Goal: Task Accomplishment & Management: Manage account settings

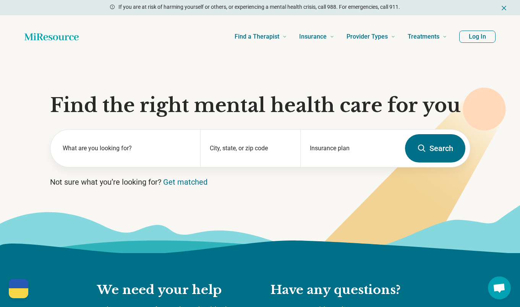
click at [484, 38] on button "Log In" at bounding box center [478, 37] width 36 height 12
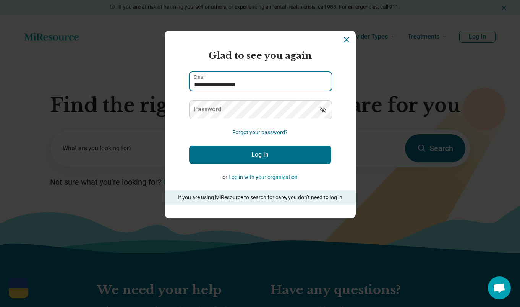
type input "**********"
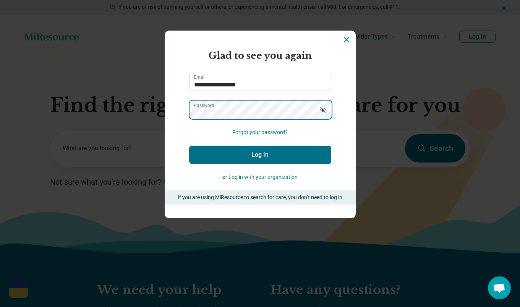
click at [260, 155] on button "Log In" at bounding box center [260, 155] width 142 height 18
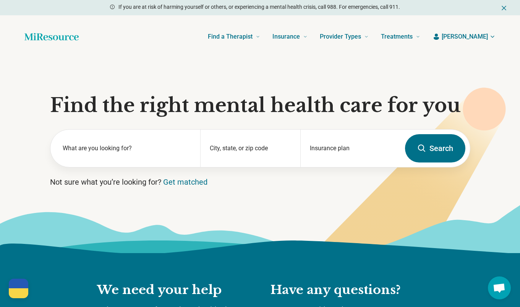
click at [492, 37] on icon "button" at bounding box center [493, 37] width 6 height 6
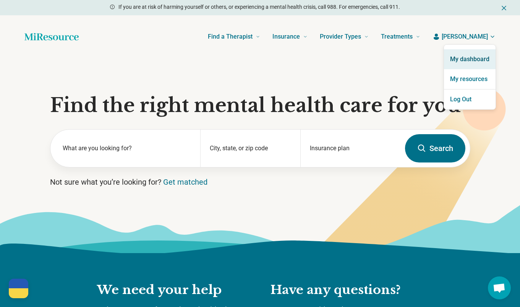
click at [481, 59] on link "My dashboard" at bounding box center [470, 59] width 52 height 20
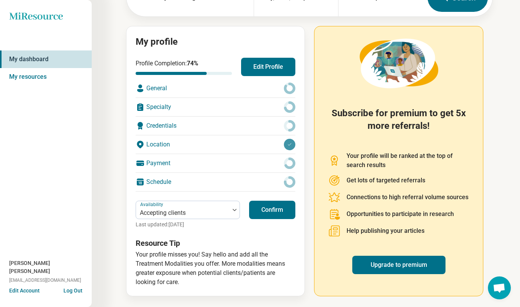
scroll to position [63, 0]
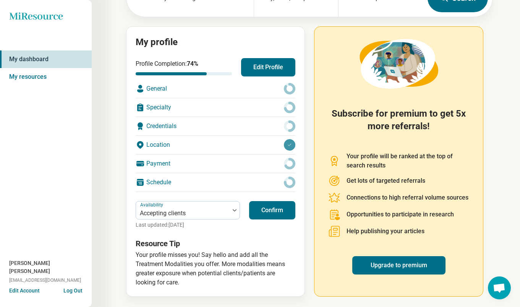
click at [270, 212] on button "Confirm" at bounding box center [272, 210] width 46 height 18
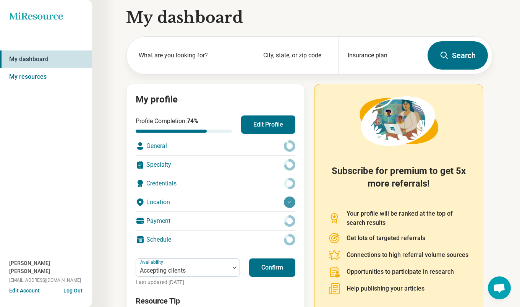
scroll to position [4, 0]
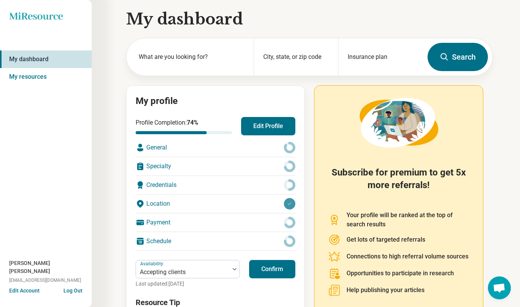
click at [263, 130] on button "Edit Profile" at bounding box center [268, 126] width 54 height 18
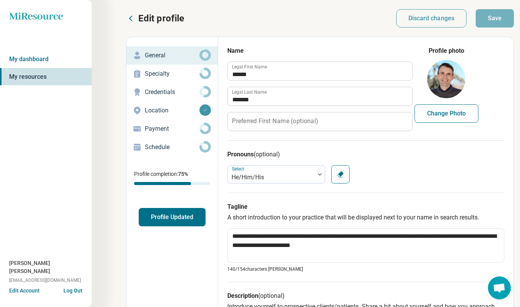
click at [165, 72] on p "Specialty" at bounding box center [172, 73] width 55 height 9
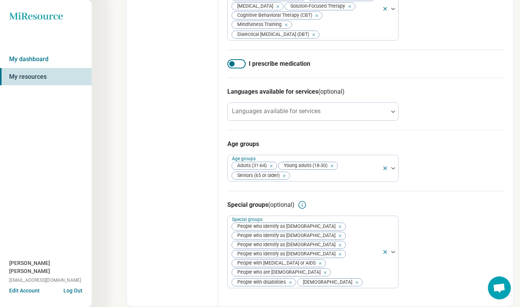
scroll to position [398, 0]
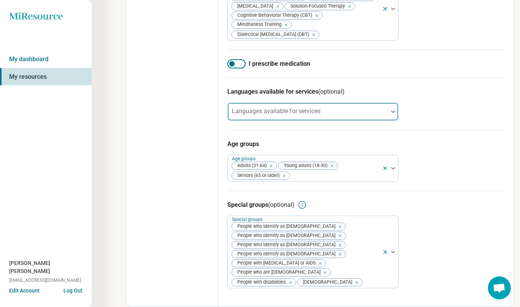
click at [313, 121] on div "Languages available for services" at bounding box center [312, 111] width 171 height 18
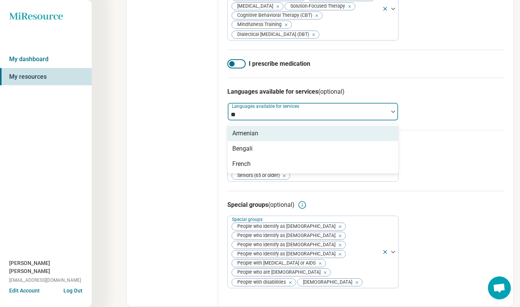
type input "**"
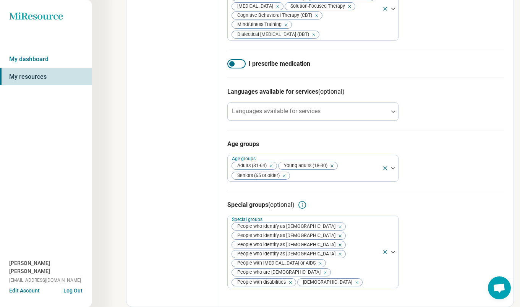
click at [419, 112] on div "Languages available for services (optional) Languages available for services" at bounding box center [365, 104] width 277 height 52
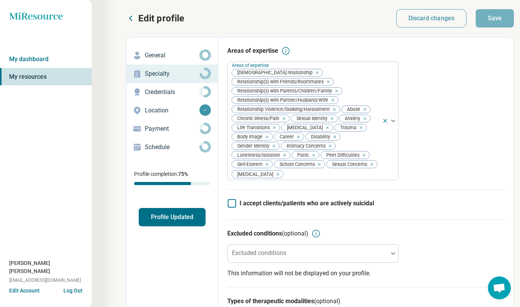
scroll to position [0, 0]
click at [171, 92] on p "Credentials" at bounding box center [172, 92] width 55 height 9
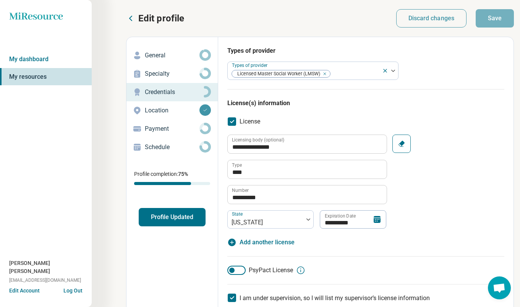
click at [162, 110] on p "Location" at bounding box center [172, 110] width 55 height 9
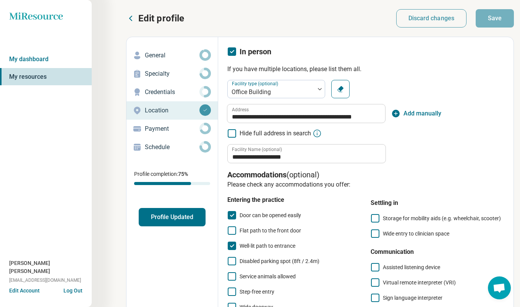
click at [159, 128] on p "Payment" at bounding box center [172, 128] width 55 height 9
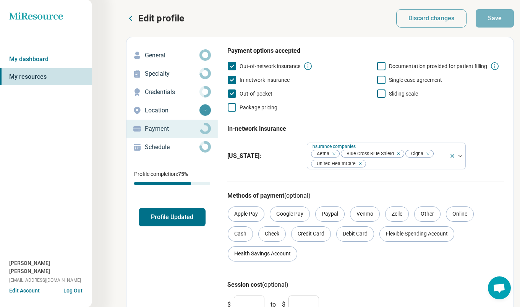
scroll to position [2, 0]
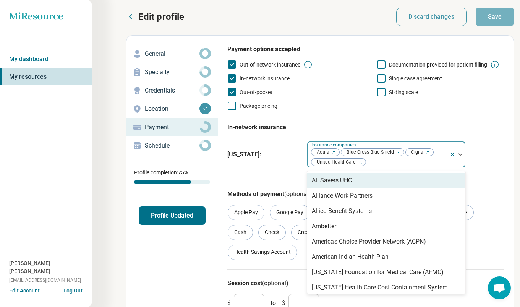
click at [461, 154] on img at bounding box center [461, 154] width 4 height 2
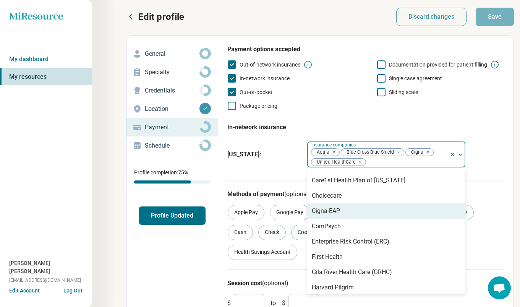
scroll to position [209, 0]
click at [336, 208] on div "Cigna-EAP" at bounding box center [326, 209] width 28 height 9
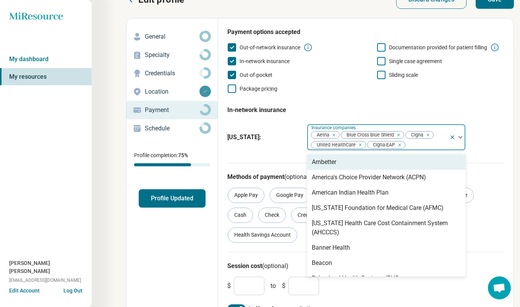
scroll to position [46, 0]
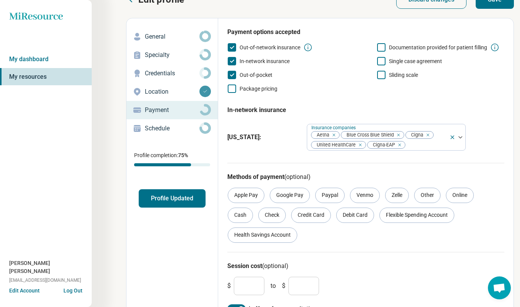
click at [494, 158] on div "Payment options accepted Out-of-network insurance Documentation provided for pa…" at bounding box center [365, 95] width 277 height 135
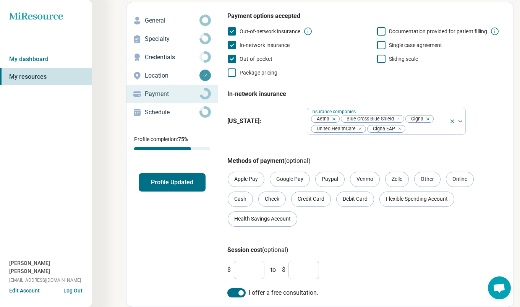
scroll to position [35, 0]
click at [313, 200] on div "Credit Card" at bounding box center [311, 199] width 40 height 15
click at [461, 180] on div "Online" at bounding box center [460, 179] width 28 height 15
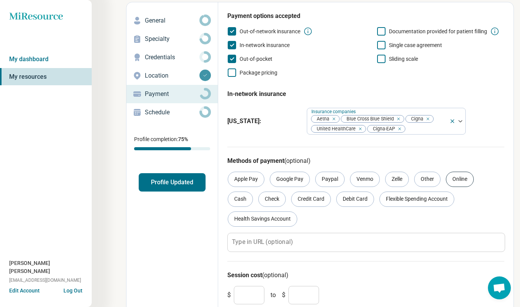
click at [463, 179] on div "Online" at bounding box center [460, 179] width 28 height 15
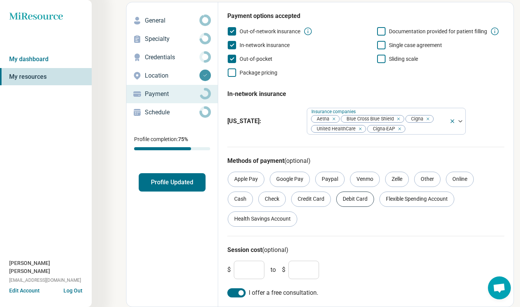
click at [357, 204] on div "Debit Card" at bounding box center [355, 199] width 38 height 15
click at [390, 202] on div "Flexible Spending Account" at bounding box center [417, 199] width 75 height 15
click at [287, 220] on div "Health Savings Account" at bounding box center [263, 218] width 70 height 15
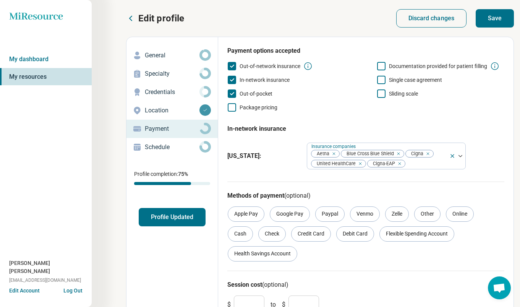
scroll to position [0, 0]
drag, startPoint x: 504, startPoint y: 20, endPoint x: 485, endPoint y: 35, distance: 23.9
click at [504, 20] on button "Save" at bounding box center [495, 18] width 38 height 18
click at [162, 145] on p "Schedule" at bounding box center [172, 147] width 55 height 9
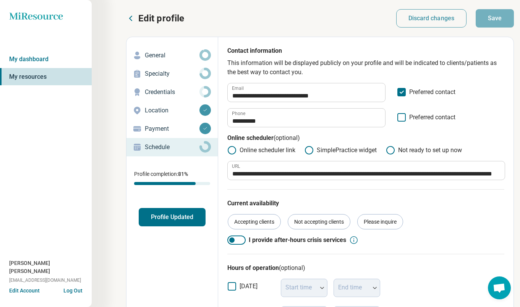
click at [159, 127] on p "Payment" at bounding box center [172, 128] width 55 height 9
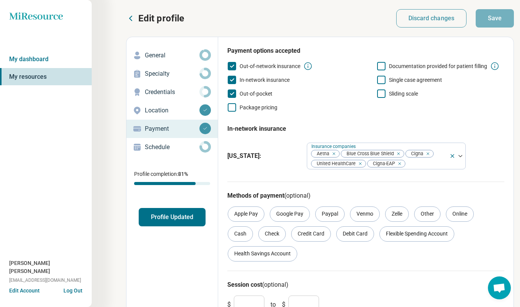
click at [159, 145] on p "Schedule" at bounding box center [172, 147] width 55 height 9
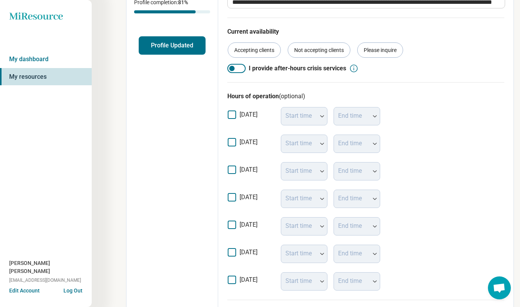
scroll to position [173, 0]
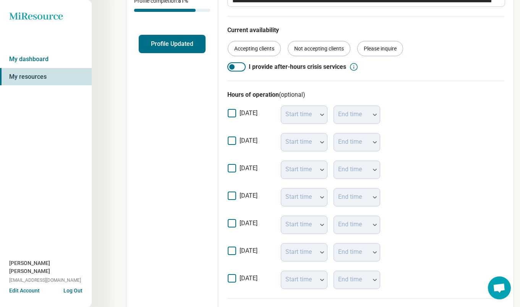
click at [233, 144] on icon at bounding box center [232, 140] width 8 height 8
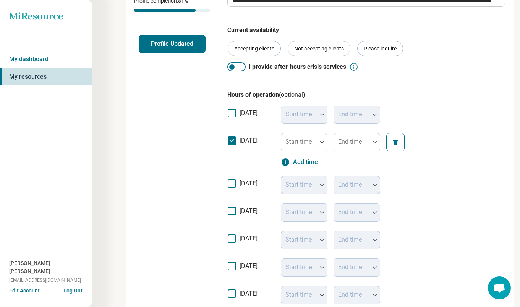
scroll to position [5, 0]
click at [232, 141] on icon at bounding box center [232, 140] width 8 height 8
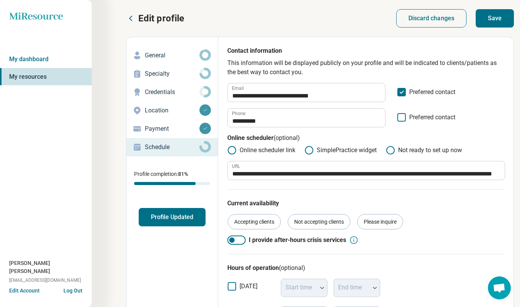
scroll to position [0, 0]
click at [176, 217] on button "Profile Updated" at bounding box center [172, 217] width 67 height 18
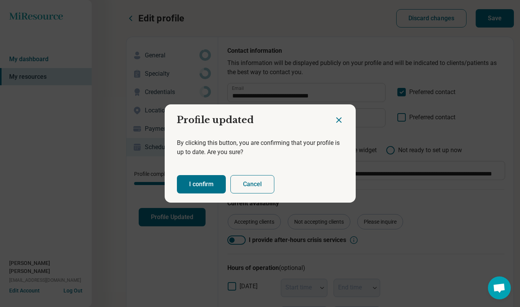
click at [190, 185] on button "I confirm" at bounding box center [201, 184] width 49 height 18
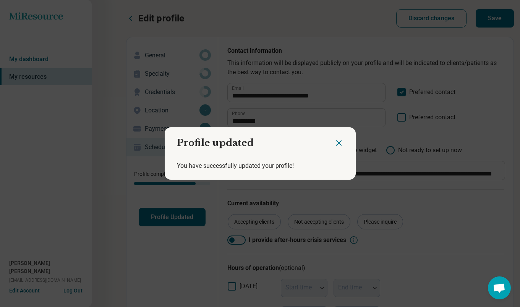
drag, startPoint x: 337, startPoint y: 143, endPoint x: 331, endPoint y: 145, distance: 6.3
click at [337, 143] on icon "Close dialog" at bounding box center [339, 142] width 9 height 9
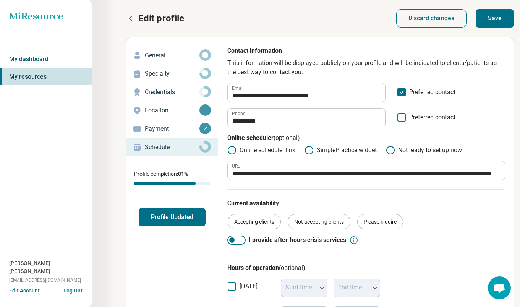
click at [35, 61] on link "My dashboard" at bounding box center [46, 59] width 92 height 18
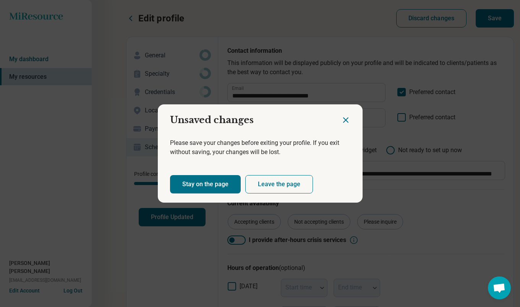
click at [260, 186] on button "Leave the page" at bounding box center [279, 184] width 68 height 18
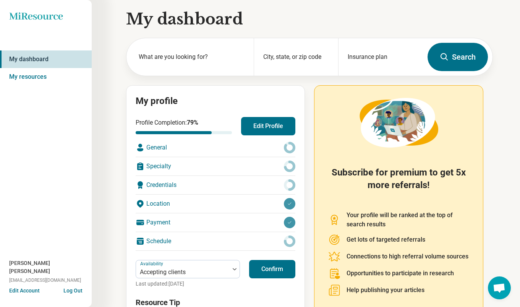
scroll to position [4, 0]
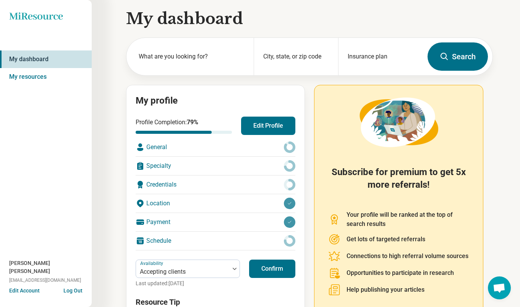
click at [167, 239] on div "Schedule" at bounding box center [216, 241] width 160 height 18
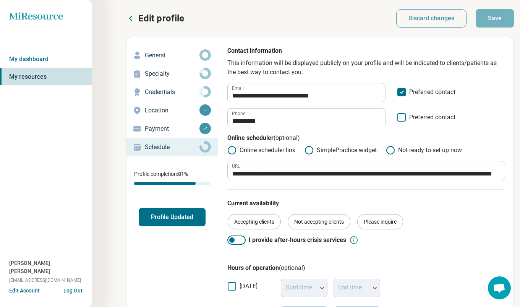
click at [163, 90] on p "Credentials" at bounding box center [172, 92] width 55 height 9
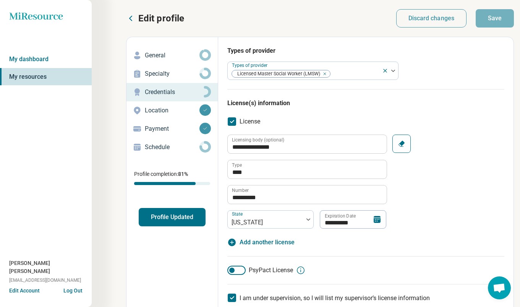
click at [164, 75] on p "Specialty" at bounding box center [172, 73] width 55 height 9
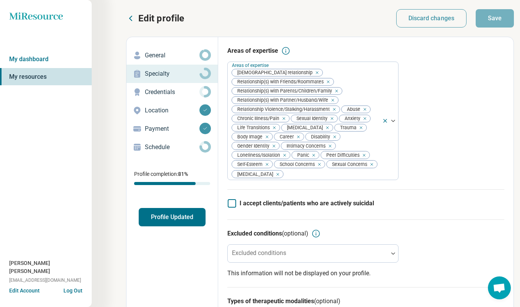
click at [160, 55] on p "General" at bounding box center [172, 55] width 55 height 9
type textarea "*"
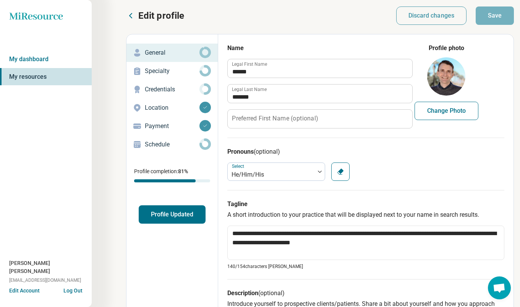
scroll to position [2, 0]
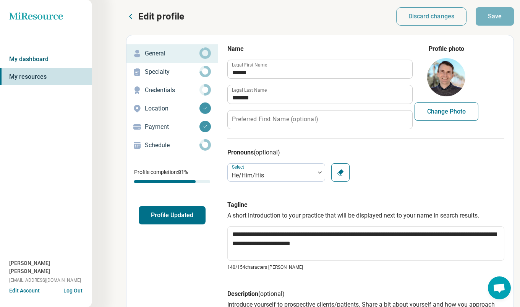
click at [35, 55] on link "My dashboard" at bounding box center [46, 59] width 92 height 18
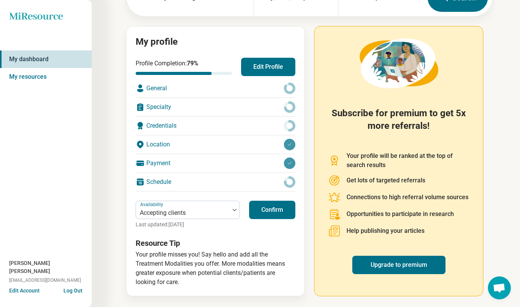
scroll to position [63, 0]
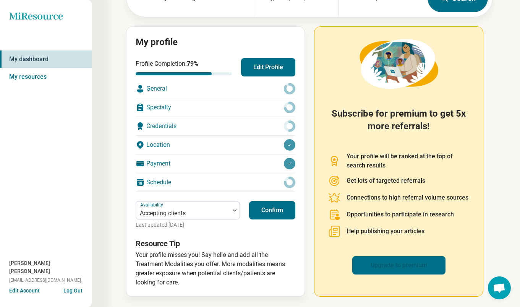
click at [401, 260] on link "Upgrade to premium" at bounding box center [398, 265] width 93 height 18
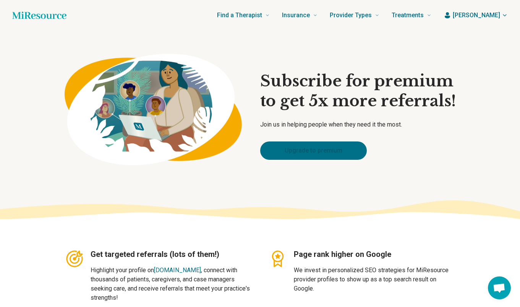
click at [321, 151] on link "Upgrade to premium" at bounding box center [313, 150] width 107 height 18
click at [501, 15] on button "[PERSON_NAME]" at bounding box center [476, 15] width 64 height 9
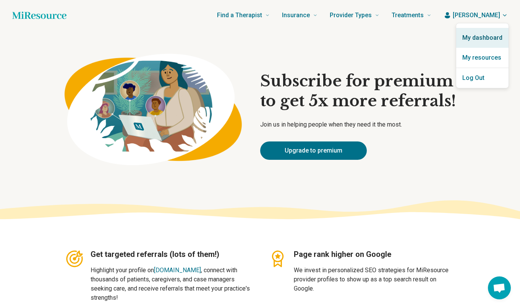
click at [484, 37] on link "My dashboard" at bounding box center [482, 38] width 52 height 20
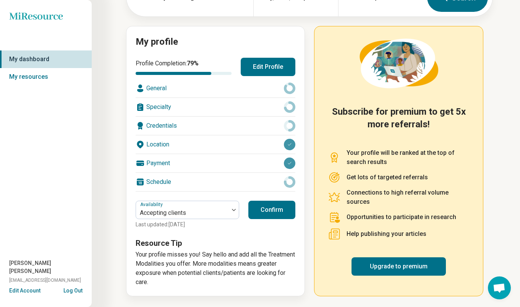
scroll to position [63, 0]
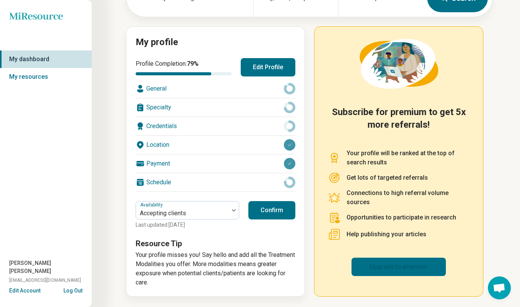
click at [370, 269] on link "Upgrade to premium" at bounding box center [399, 267] width 94 height 18
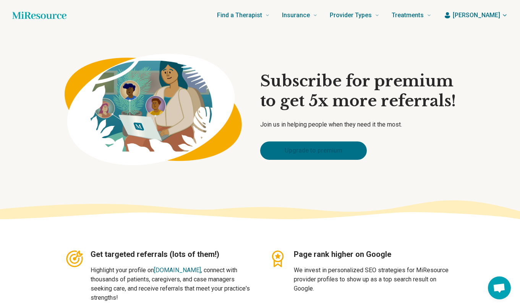
click at [315, 149] on link "Upgrade to premium" at bounding box center [313, 150] width 107 height 18
click at [497, 15] on span "[PERSON_NAME]" at bounding box center [476, 15] width 47 height 9
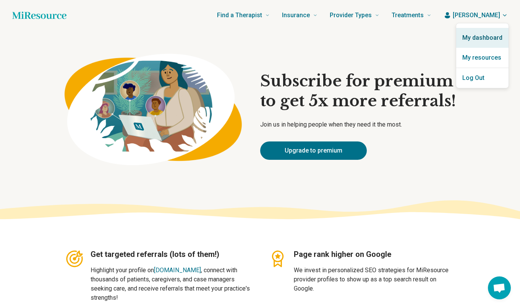
click at [479, 39] on link "My dashboard" at bounding box center [482, 38] width 52 height 20
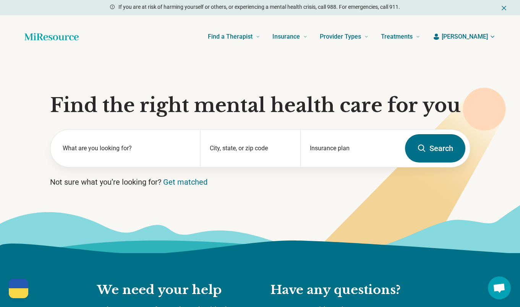
click at [486, 36] on span "[PERSON_NAME]" at bounding box center [465, 36] width 46 height 9
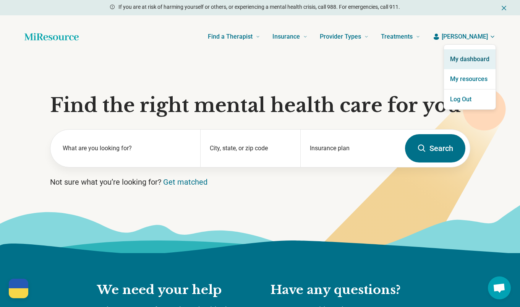
drag, startPoint x: 475, startPoint y: 54, endPoint x: 473, endPoint y: 60, distance: 6.7
click at [475, 54] on link "My dashboard" at bounding box center [470, 59] width 52 height 20
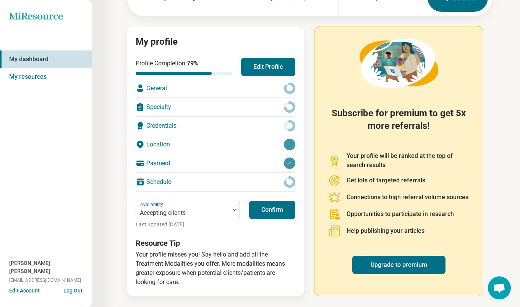
scroll to position [63, 0]
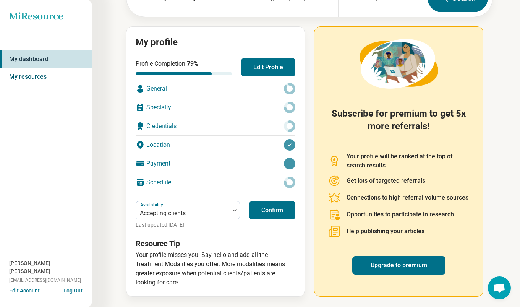
click at [42, 71] on link "My resources" at bounding box center [46, 77] width 92 height 18
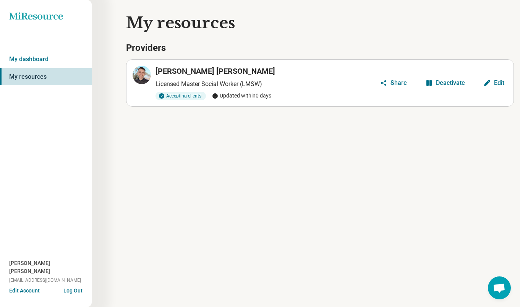
click at [189, 71] on h3 "[PERSON_NAME] [PERSON_NAME]" at bounding box center [216, 71] width 120 height 11
click at [146, 79] on icon at bounding box center [141, 74] width 9 height 9
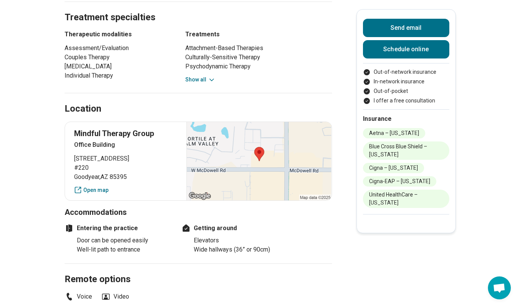
scroll to position [404, 0]
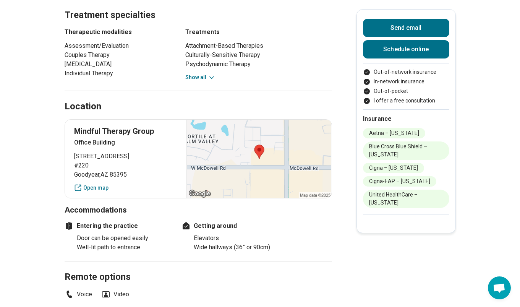
click at [205, 73] on button "Show all" at bounding box center [200, 77] width 30 height 8
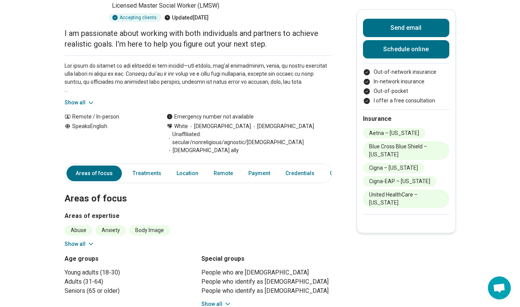
scroll to position [84, 0]
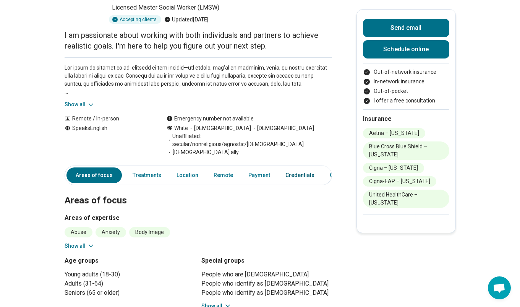
click at [301, 167] on link "Credentials" at bounding box center [300, 175] width 38 height 16
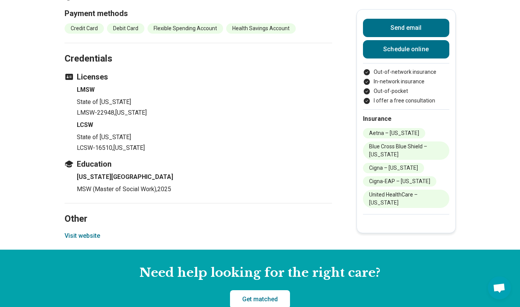
drag, startPoint x: 90, startPoint y: 85, endPoint x: 106, endPoint y: 86, distance: 15.7
click at [89, 86] on ul "LMSW State of [US_STATE] LMSW-22948 , [US_STATE] LCSW State of [US_STATE] LCSW-…" at bounding box center [199, 118] width 268 height 67
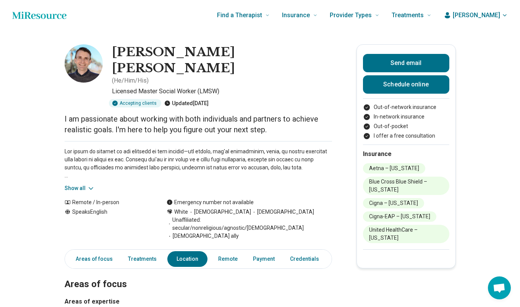
scroll to position [0, 0]
click at [503, 16] on icon "button" at bounding box center [505, 15] width 6 height 6
click at [494, 37] on link "My dashboard" at bounding box center [482, 38] width 52 height 20
click at [471, 36] on link "My dashboard" at bounding box center [482, 38] width 52 height 20
click at [492, 41] on link "My dashboard" at bounding box center [482, 38] width 52 height 20
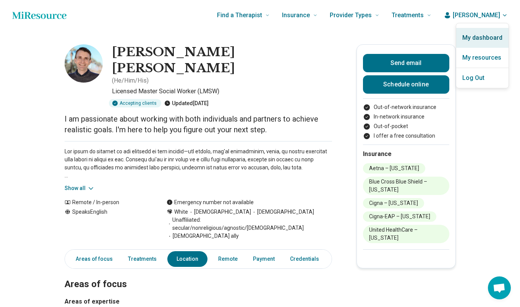
click at [488, 39] on link "My dashboard" at bounding box center [482, 38] width 52 height 20
drag, startPoint x: 480, startPoint y: 38, endPoint x: 470, endPoint y: 34, distance: 10.4
click at [480, 38] on link "My dashboard" at bounding box center [482, 38] width 52 height 20
drag, startPoint x: 479, startPoint y: 41, endPoint x: 478, endPoint y: 55, distance: 13.4
click at [478, 42] on link "My dashboard" at bounding box center [482, 38] width 52 height 20
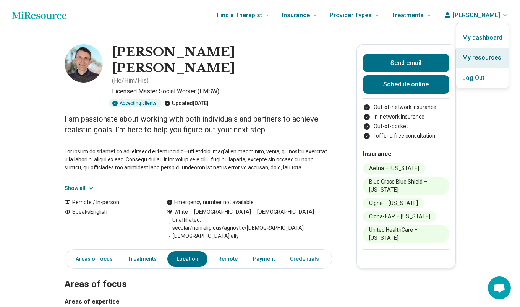
click at [478, 55] on link "My resources" at bounding box center [482, 58] width 52 height 20
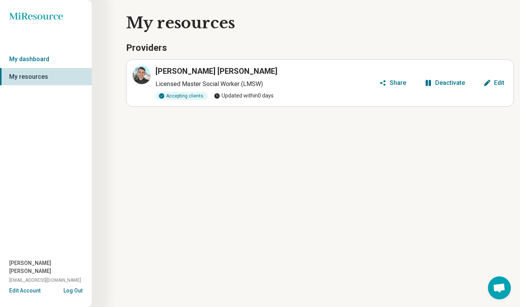
click at [37, 58] on link "My dashboard" at bounding box center [46, 59] width 92 height 18
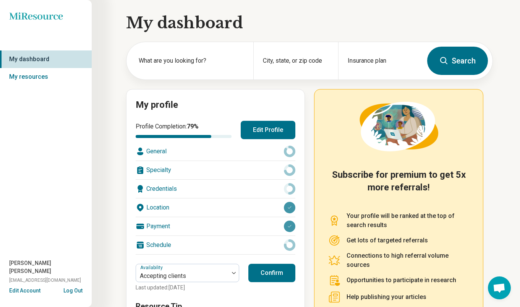
click at [280, 126] on button "Edit Profile" at bounding box center [268, 130] width 55 height 18
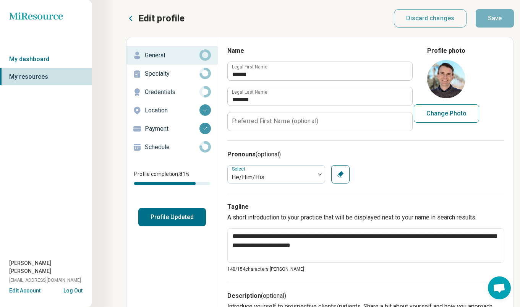
click at [286, 123] on label "Preferred First Name (optional)" at bounding box center [275, 121] width 86 height 6
click at [286, 123] on input "Preferred First Name (optional)" at bounding box center [320, 121] width 185 height 18
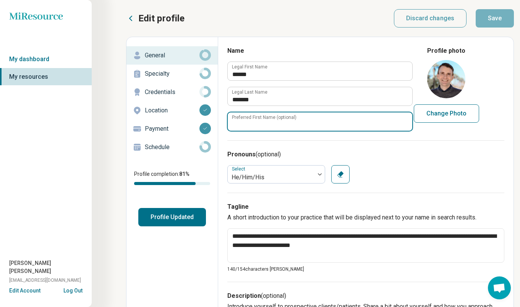
type textarea "*"
type input "******"
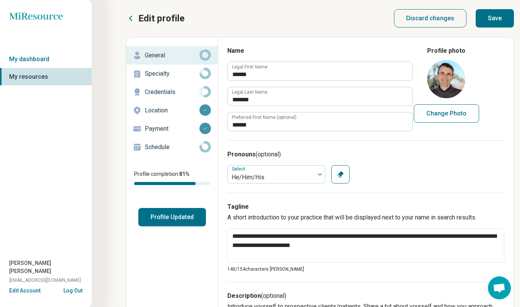
click at [425, 151] on h3 "Pronouns (optional)" at bounding box center [365, 154] width 277 height 9
click at [499, 16] on button "Save" at bounding box center [495, 18] width 38 height 18
click at [162, 74] on p "Specialty" at bounding box center [172, 73] width 55 height 9
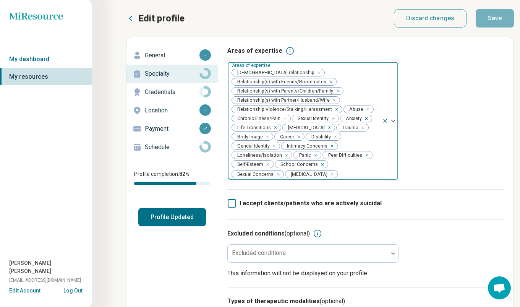
click at [394, 121] on img at bounding box center [393, 121] width 4 height 2
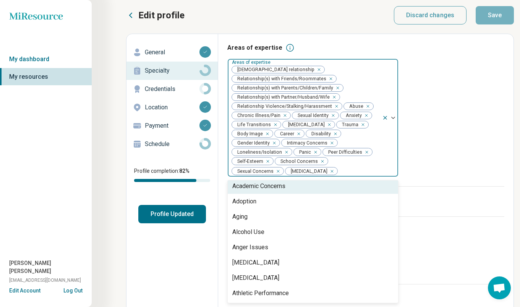
scroll to position [4, 0]
click at [280, 188] on div "Academic Concerns" at bounding box center [258, 185] width 53 height 9
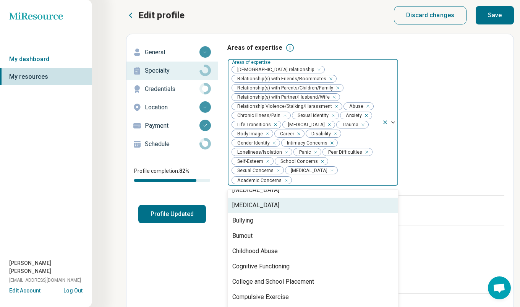
scroll to position [229, 0]
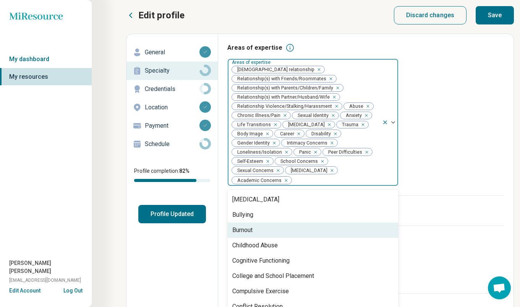
click at [276, 232] on div "Burnout" at bounding box center [313, 229] width 171 height 15
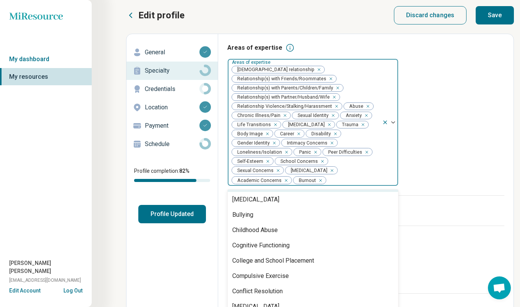
click at [394, 123] on img at bounding box center [393, 122] width 4 height 2
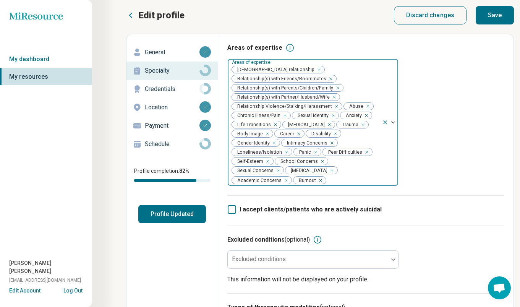
click at [394, 122] on div at bounding box center [390, 122] width 16 height 127
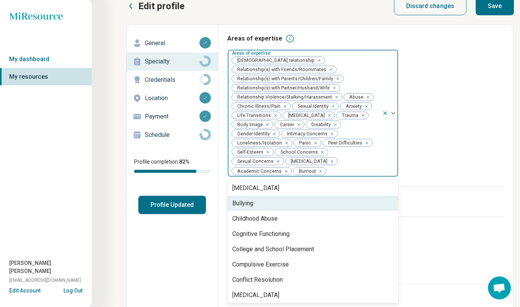
scroll to position [235, 0]
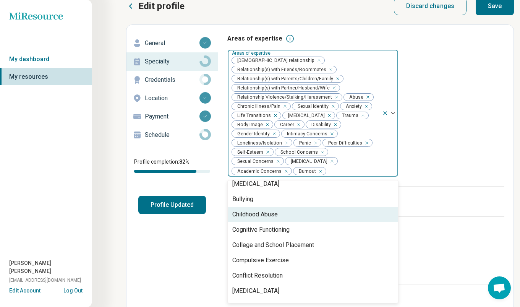
click at [284, 215] on div "Childhood Abuse" at bounding box center [313, 214] width 171 height 15
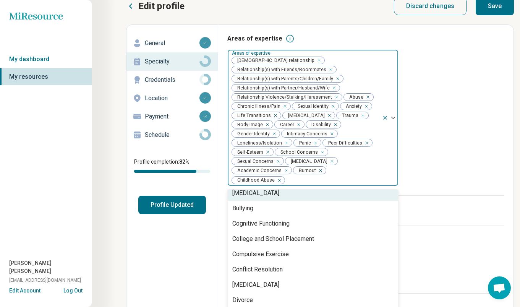
drag, startPoint x: 393, startPoint y: 118, endPoint x: 358, endPoint y: 172, distance: 64.3
click at [393, 118] on img at bounding box center [393, 118] width 4 height 2
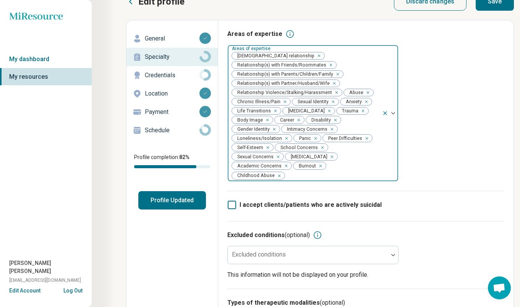
click at [392, 118] on div at bounding box center [390, 113] width 16 height 136
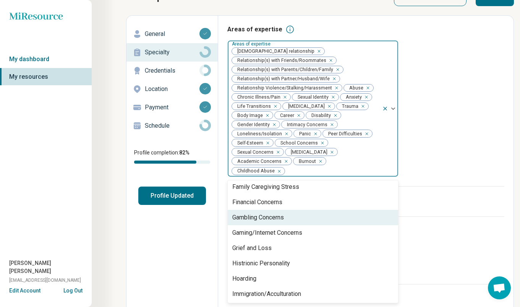
scroll to position [407, 0]
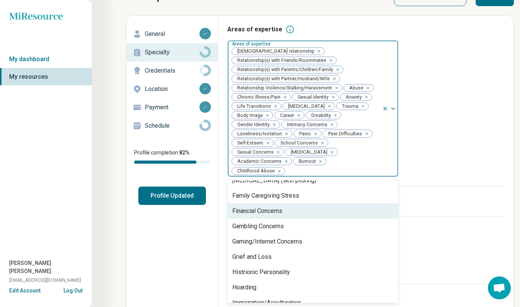
click at [287, 211] on div "Financial Concerns" at bounding box center [313, 210] width 171 height 15
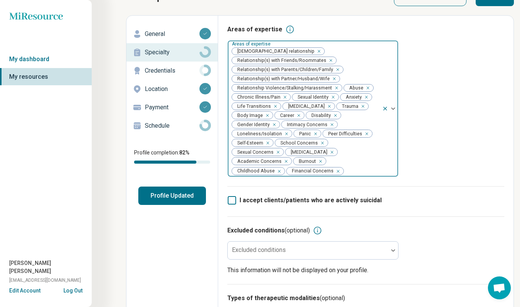
click at [393, 109] on img at bounding box center [393, 108] width 4 height 2
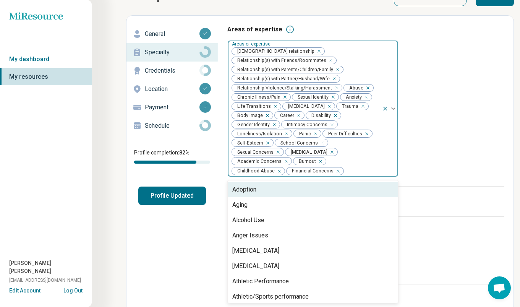
click at [393, 109] on img at bounding box center [393, 108] width 4 height 2
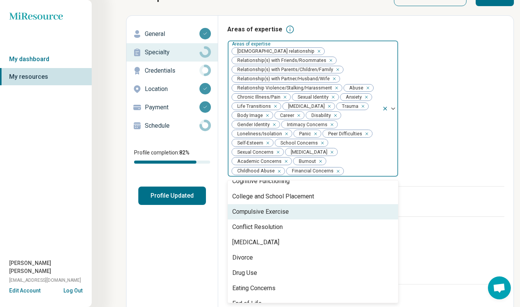
scroll to position [275, 0]
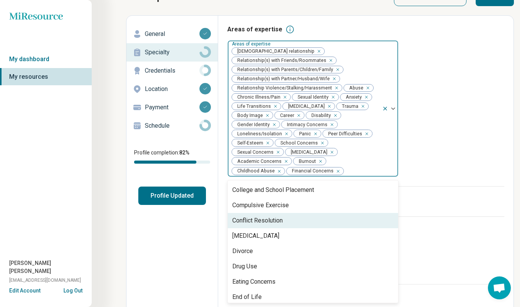
click at [277, 222] on div "Conflict Resolution" at bounding box center [257, 220] width 50 height 9
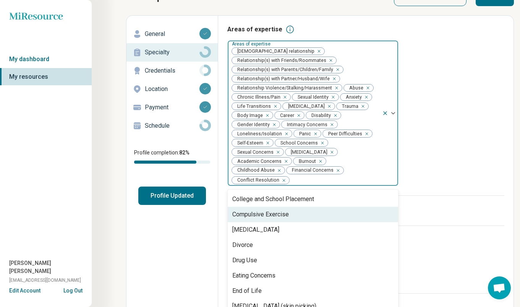
click at [394, 112] on img at bounding box center [393, 113] width 4 height 2
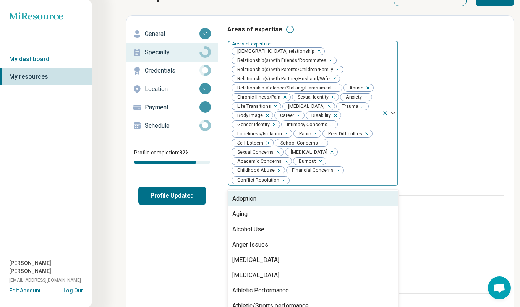
drag, startPoint x: 395, startPoint y: 108, endPoint x: 395, endPoint y: 115, distance: 7.3
click at [395, 112] on img at bounding box center [393, 113] width 4 height 2
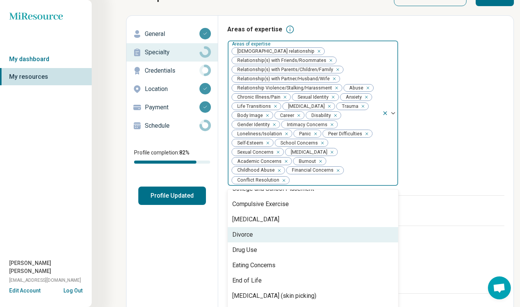
scroll to position [286, 0]
click at [273, 227] on div "Divorce" at bounding box center [313, 233] width 171 height 15
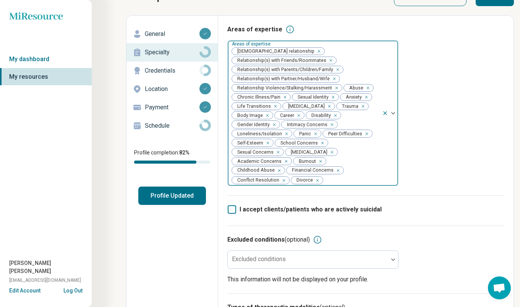
click at [393, 113] on img at bounding box center [393, 113] width 4 height 2
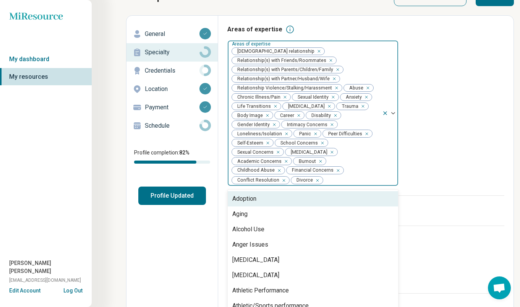
drag, startPoint x: 394, startPoint y: 113, endPoint x: 388, endPoint y: 129, distance: 17.2
click at [394, 113] on div at bounding box center [390, 113] width 16 height 145
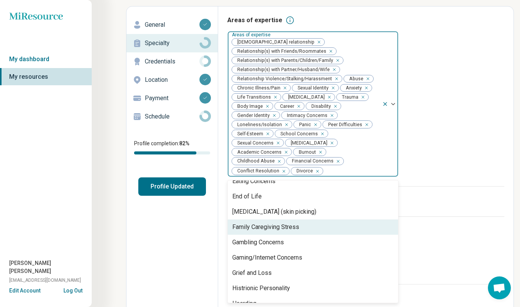
scroll to position [347, 0]
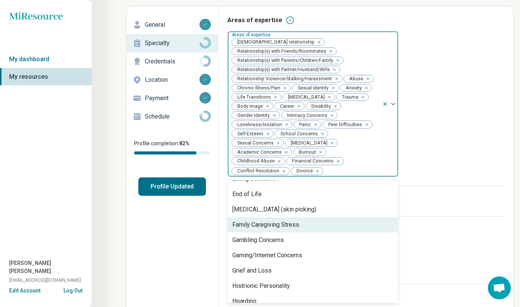
click at [273, 225] on div "Family Caregiving Stress" at bounding box center [265, 224] width 67 height 9
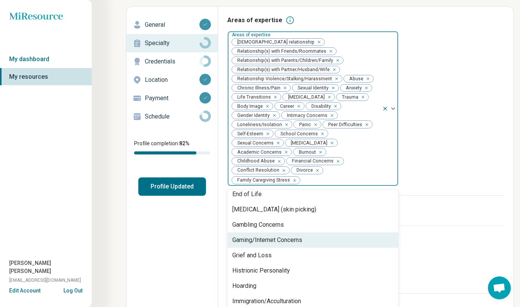
scroll to position [357, 0]
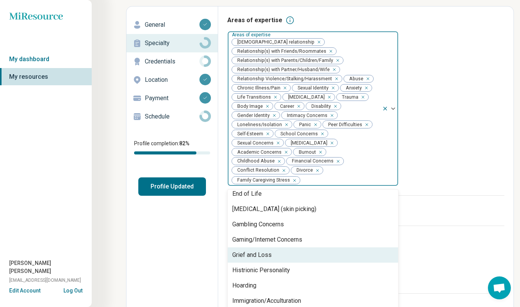
click at [263, 250] on div "Grief and Loss" at bounding box center [251, 254] width 39 height 9
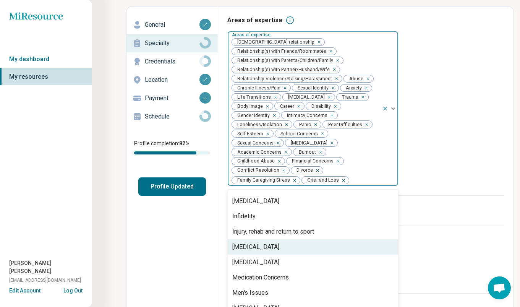
scroll to position [457, 0]
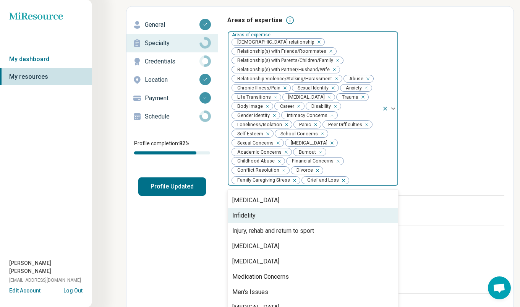
click at [271, 222] on div "Infidelity" at bounding box center [313, 215] width 171 height 15
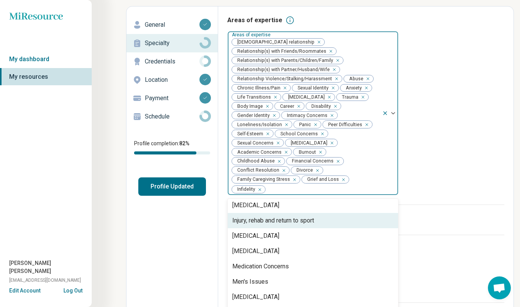
scroll to position [462, 0]
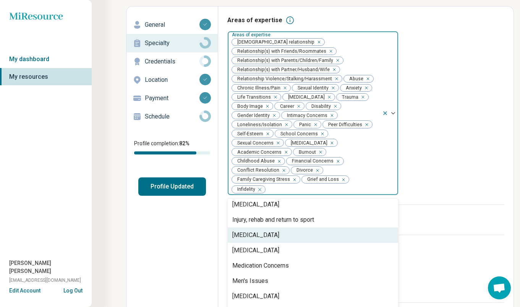
click at [266, 227] on div "Insomnia" at bounding box center [313, 234] width 171 height 15
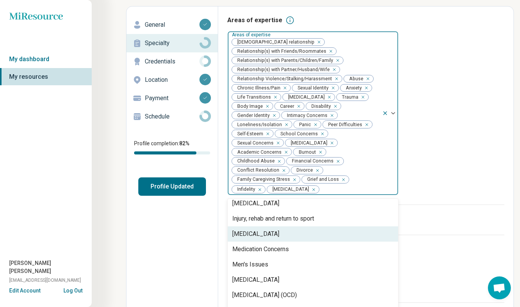
scroll to position [464, 0]
click at [266, 229] on div "[MEDICAL_DATA]" at bounding box center [255, 233] width 47 height 9
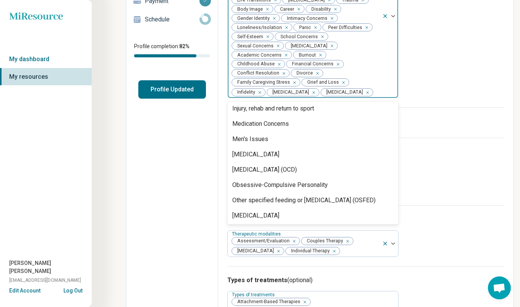
scroll to position [110, 0]
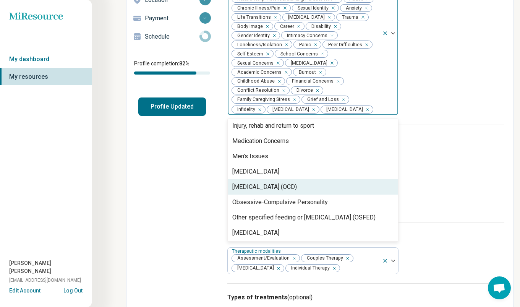
click at [279, 187] on div "Obsessive Compulsive Disorder (OCD)" at bounding box center [264, 186] width 65 height 9
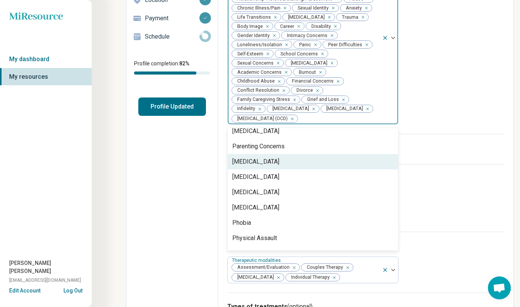
scroll to position [574, 0]
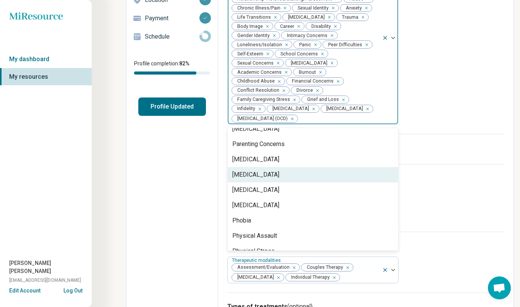
click at [263, 177] on div "Performance Anxiety" at bounding box center [255, 174] width 47 height 9
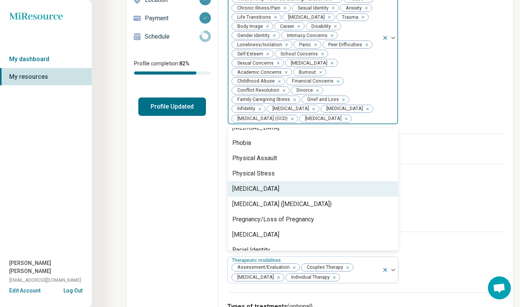
scroll to position [638, 0]
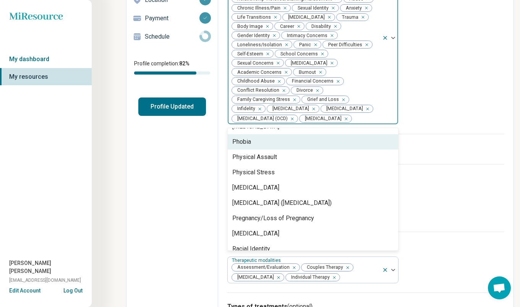
click at [263, 149] on div "Phobia" at bounding box center [313, 141] width 171 height 15
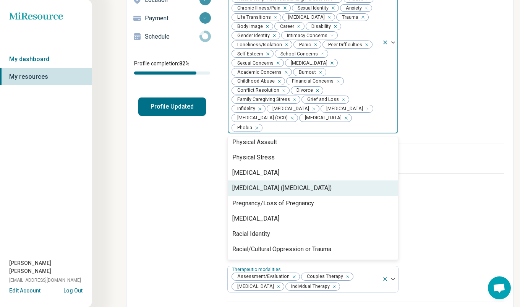
scroll to position [648, 0]
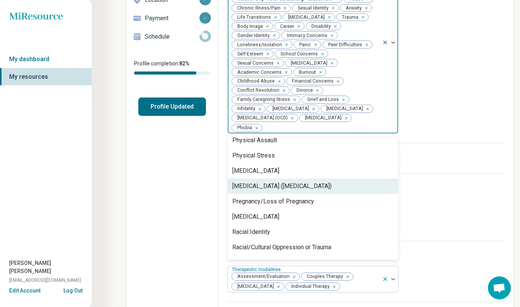
click at [261, 189] on div "Posttraumatic Stress Disorder (PTSD)" at bounding box center [281, 186] width 99 height 9
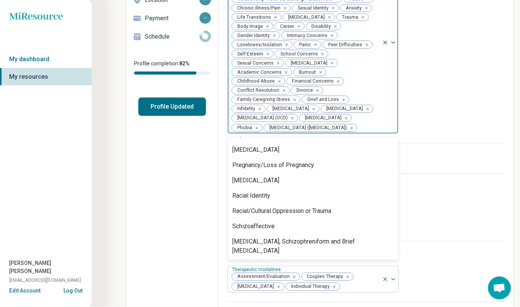
scroll to position [670, 0]
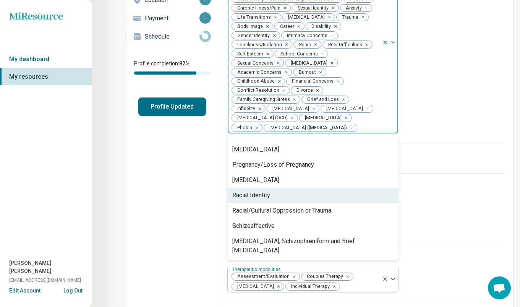
click at [261, 200] on div "Racial Identity" at bounding box center [251, 195] width 38 height 9
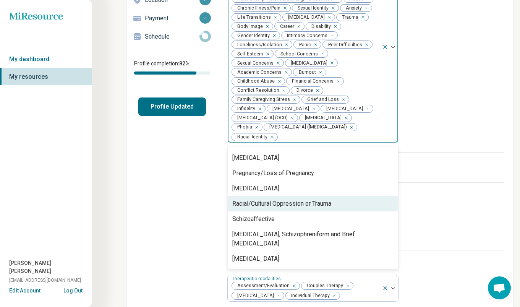
scroll to position [671, 0]
click at [261, 207] on div "Racial/Cultural Oppression or Trauma" at bounding box center [281, 203] width 99 height 9
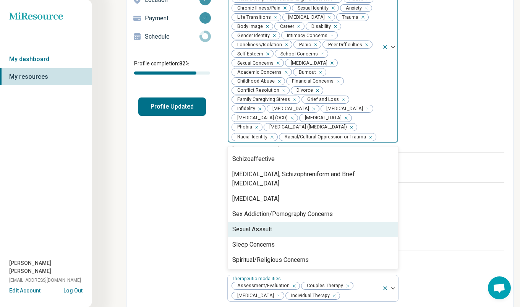
scroll to position [717, 0]
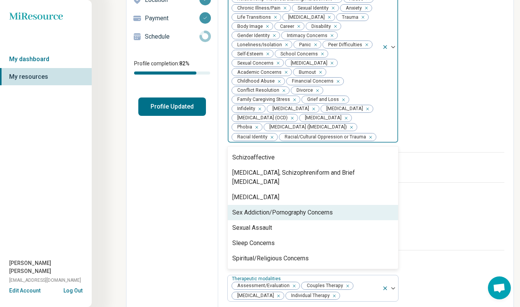
click at [265, 217] on div "Sex Addiction/Pornography Concerns" at bounding box center [282, 212] width 101 height 9
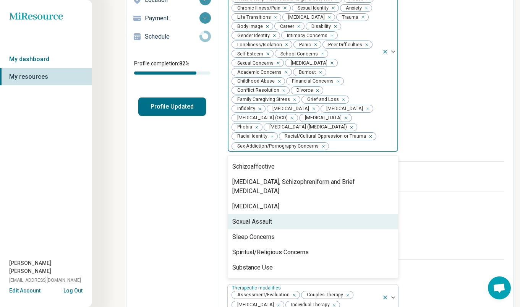
scroll to position [720, 0]
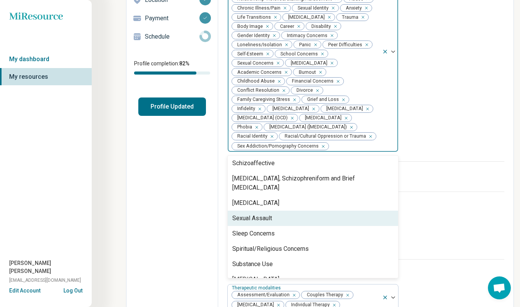
click at [263, 221] on div "Sexual Assault" at bounding box center [252, 218] width 40 height 9
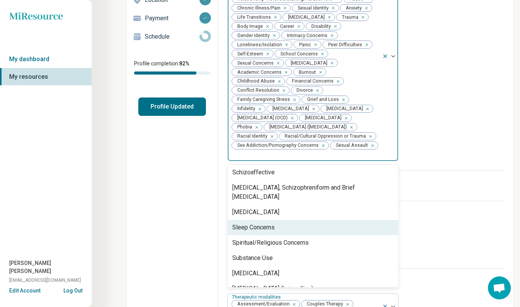
click at [263, 223] on div "Sleep Concerns" at bounding box center [253, 227] width 42 height 9
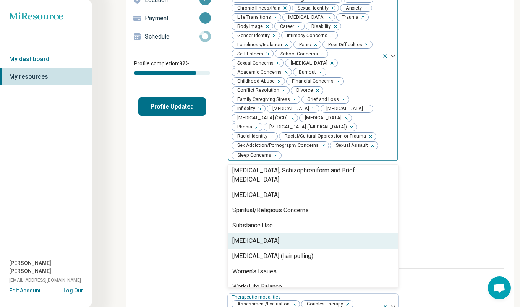
scroll to position [737, 0]
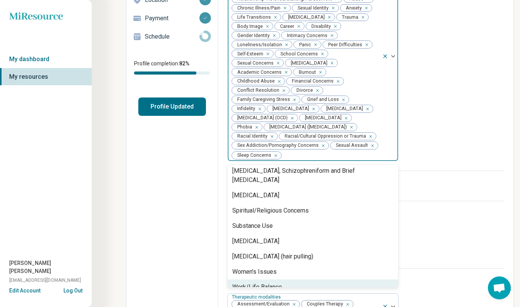
click at [263, 290] on div "Work/Life Balance" at bounding box center [257, 287] width 50 height 9
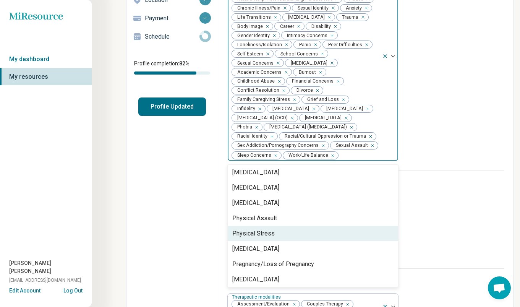
scroll to position [596, 0]
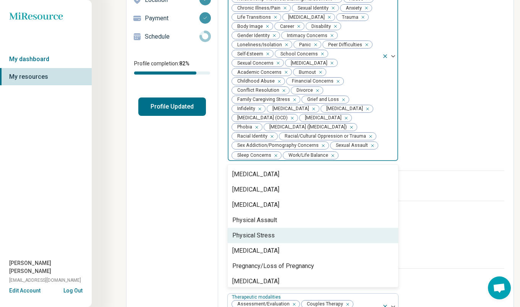
click at [265, 240] on div "Physical Stress" at bounding box center [253, 235] width 42 height 9
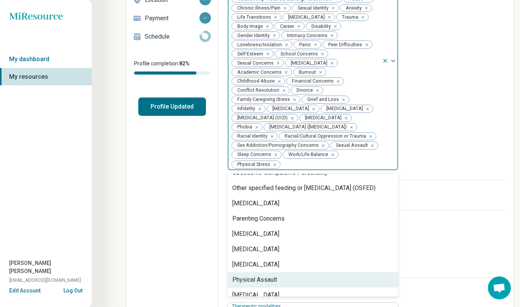
scroll to position [545, 0]
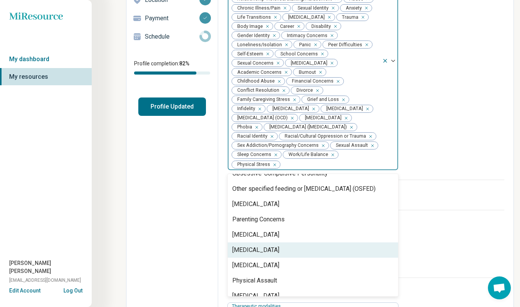
click at [259, 255] on div "[MEDICAL_DATA]" at bounding box center [255, 249] width 47 height 9
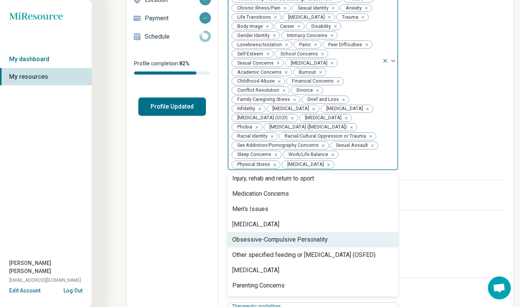
scroll to position [477, 0]
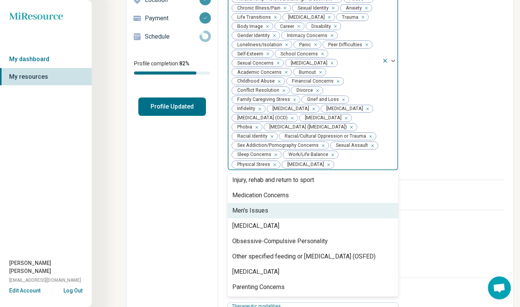
click at [267, 215] on div "Men's Issues" at bounding box center [250, 210] width 36 height 9
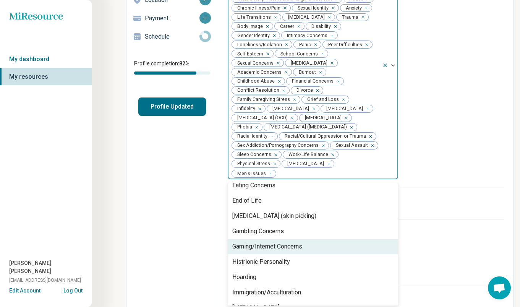
scroll to position [337, 0]
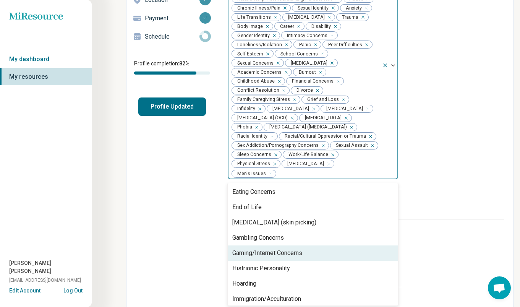
click at [274, 258] on div "Gaming/Internet Concerns" at bounding box center [267, 252] width 70 height 9
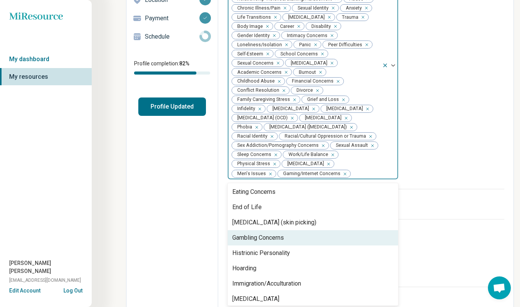
click at [271, 242] on div "Gambling Concerns" at bounding box center [258, 237] width 52 height 9
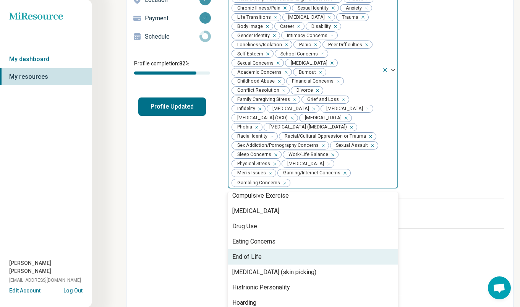
scroll to position [294, 0]
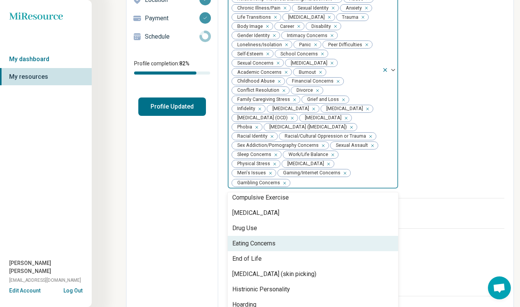
click at [274, 245] on div "Eating Concerns" at bounding box center [253, 243] width 43 height 9
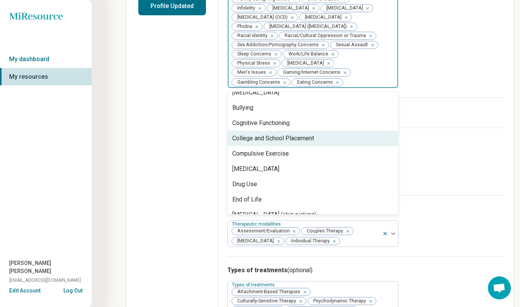
scroll to position [237, 0]
click at [279, 143] on div "College and School Placement" at bounding box center [273, 138] width 82 height 9
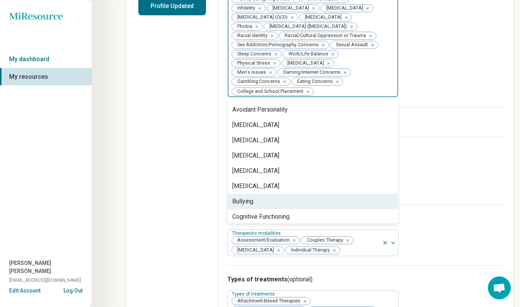
scroll to position [153, 0]
click at [255, 205] on div "Bullying" at bounding box center [313, 202] width 171 height 15
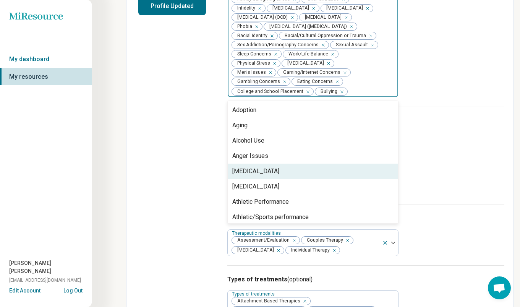
scroll to position [0, 0]
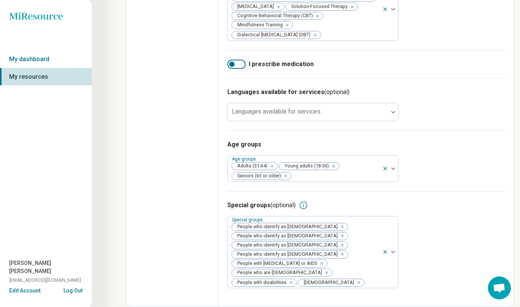
scroll to position [536, 0]
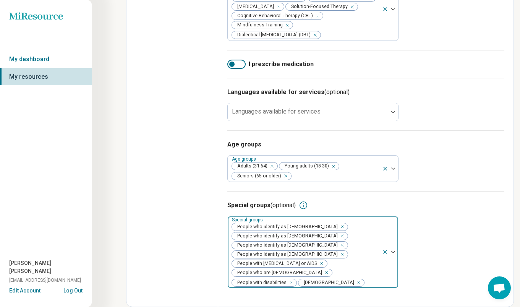
click at [395, 253] on img at bounding box center [393, 252] width 4 height 2
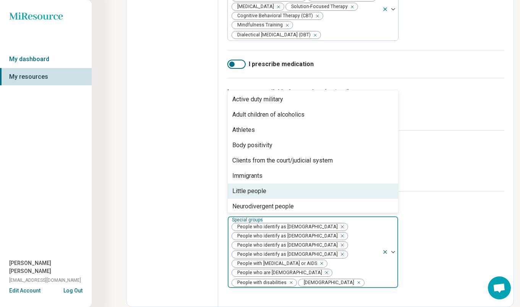
scroll to position [0, 0]
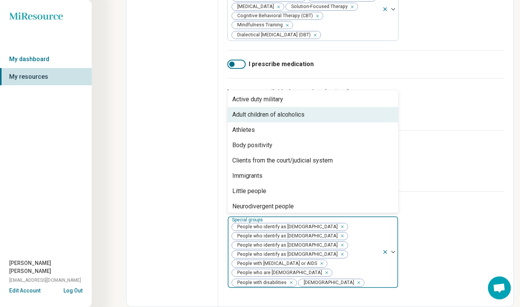
click at [274, 119] on div "Adult children of alcoholics" at bounding box center [268, 114] width 72 height 9
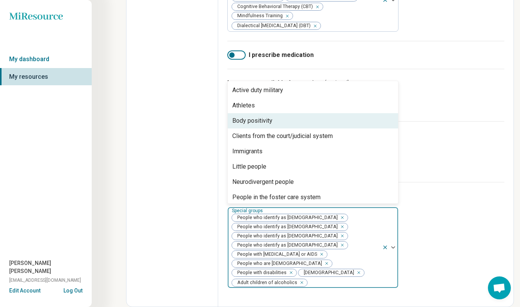
click at [275, 128] on div "Body positivity" at bounding box center [313, 120] width 171 height 15
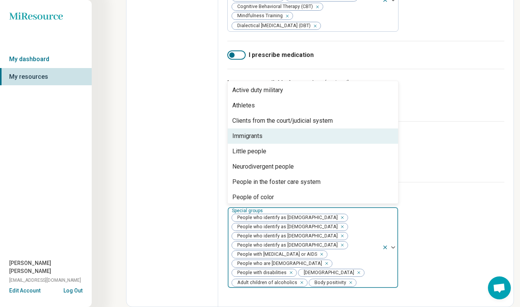
click at [275, 144] on div "Immigrants" at bounding box center [313, 135] width 171 height 15
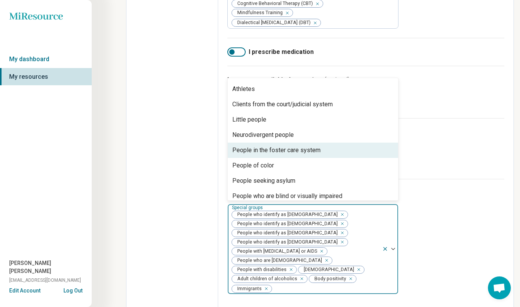
scroll to position [15, 0]
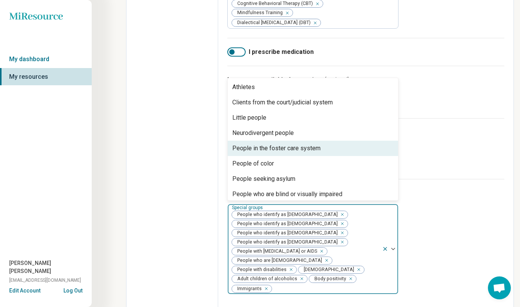
click at [274, 153] on div "People in the foster care system" at bounding box center [276, 148] width 88 height 9
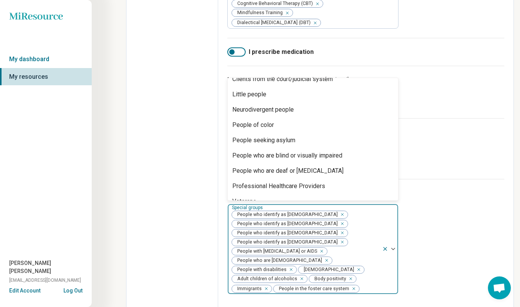
scroll to position [39, 0]
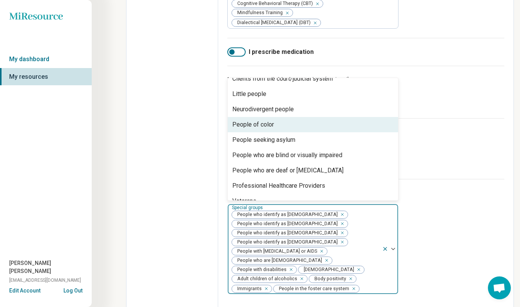
click at [276, 132] on div "People of color" at bounding box center [313, 124] width 171 height 15
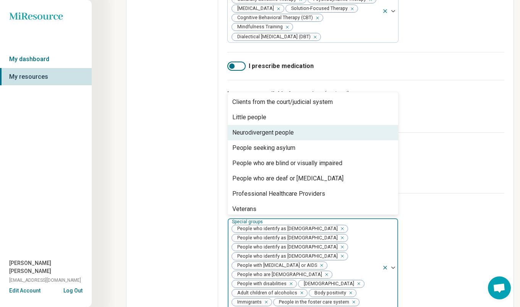
scroll to position [34, 0]
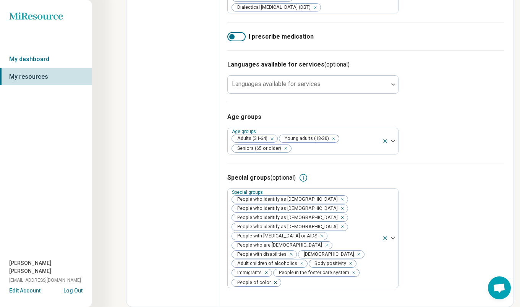
click at [436, 182] on div "Special groups (optional)" at bounding box center [365, 177] width 277 height 9
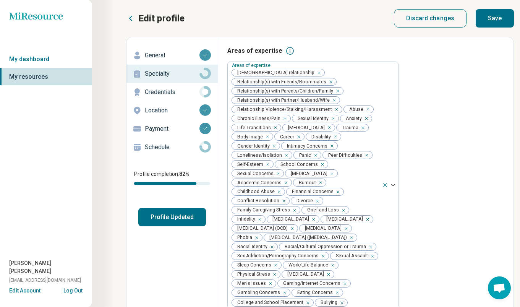
scroll to position [0, 0]
click at [492, 19] on button "Save" at bounding box center [495, 18] width 38 height 18
click at [159, 91] on p "Credentials" at bounding box center [172, 92] width 55 height 9
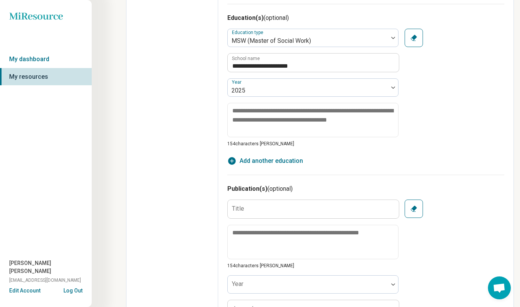
scroll to position [610, 0]
click at [265, 161] on span "Add another education" at bounding box center [271, 160] width 63 height 9
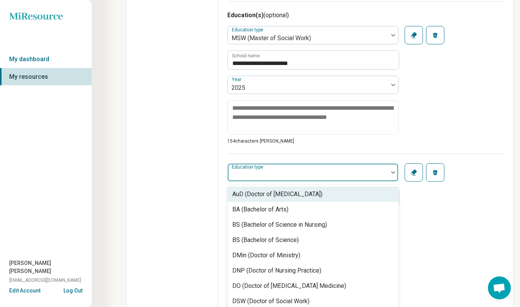
click at [287, 177] on div at bounding box center [308, 175] width 154 height 11
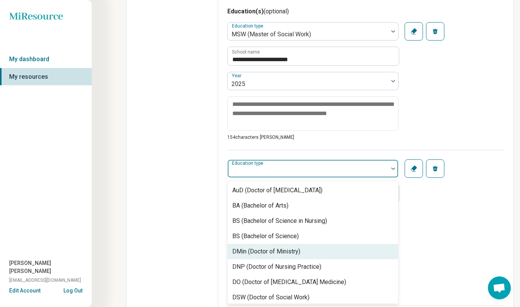
scroll to position [0, 0]
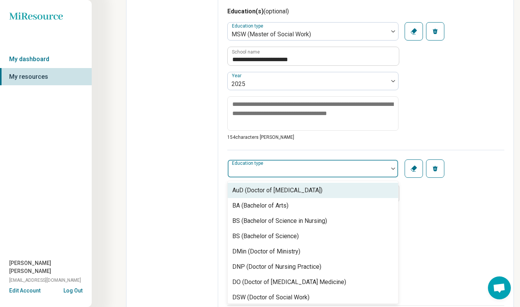
click at [412, 170] on icon "button" at bounding box center [414, 169] width 8 height 8
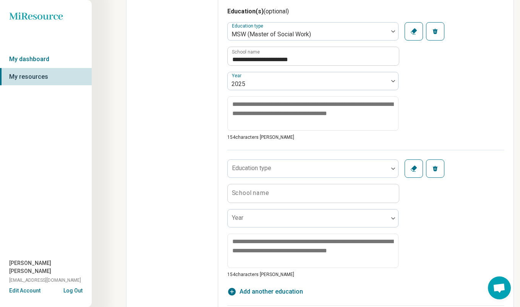
click at [412, 169] on icon "button" at bounding box center [414, 169] width 8 height 8
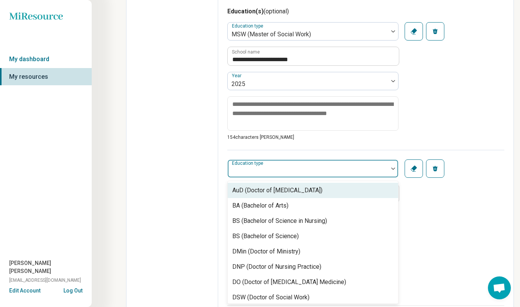
click at [370, 171] on div at bounding box center [308, 171] width 154 height 11
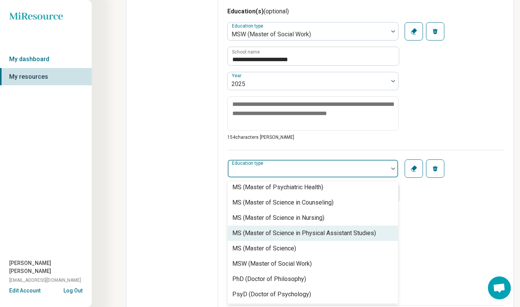
scroll to position [622, 0]
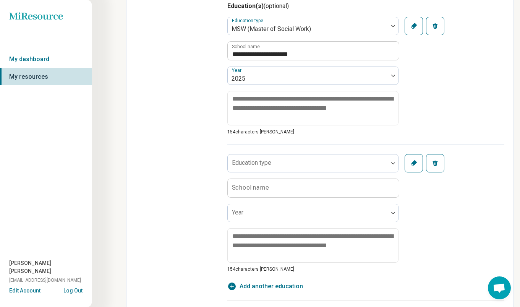
click at [438, 205] on div "Education type School name Year 154 characters max Clear Remove" at bounding box center [365, 209] width 277 height 128
click at [435, 159] on button "Remove" at bounding box center [435, 163] width 18 height 18
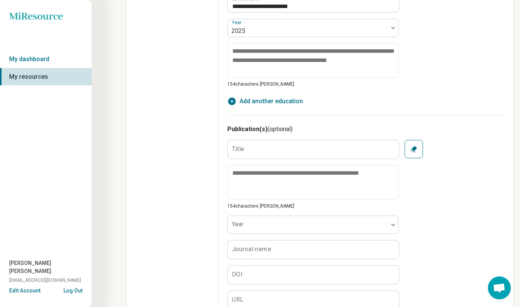
scroll to position [669, 0]
click at [414, 154] on button "Clear" at bounding box center [414, 149] width 18 height 18
type textarea "*"
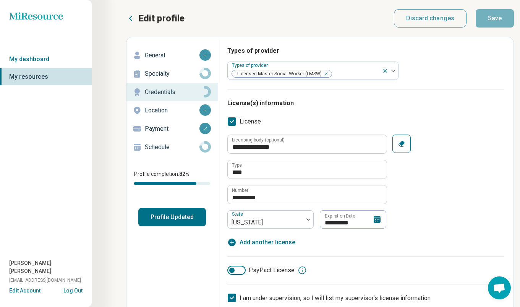
scroll to position [0, 0]
click at [162, 148] on p "Schedule" at bounding box center [172, 147] width 55 height 9
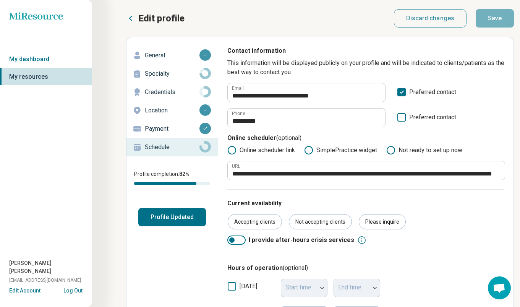
click at [170, 218] on button "Profile Updated" at bounding box center [172, 217] width 68 height 18
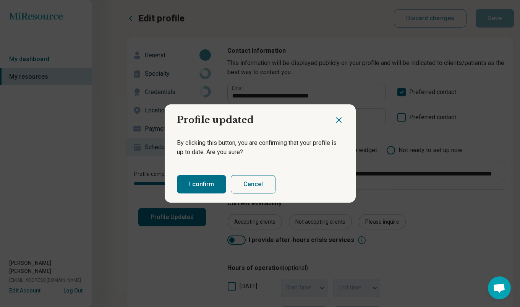
click at [202, 183] on button "I confirm" at bounding box center [201, 184] width 49 height 18
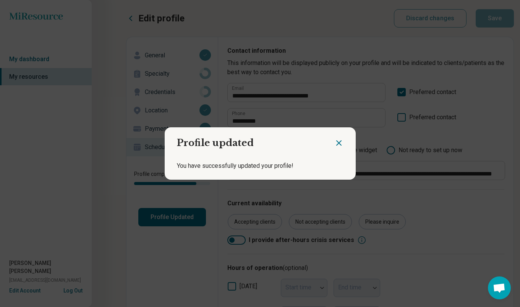
drag, startPoint x: 340, startPoint y: 144, endPoint x: 317, endPoint y: 143, distance: 22.6
click at [339, 144] on icon "Close dialog" at bounding box center [339, 143] width 5 height 5
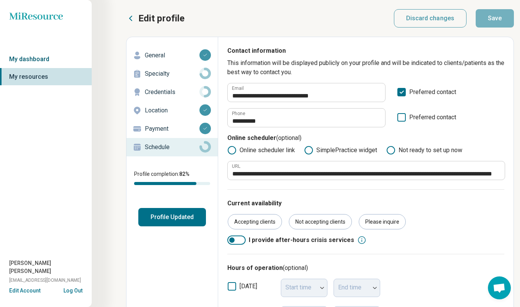
click at [32, 61] on link "My dashboard" at bounding box center [46, 59] width 92 height 18
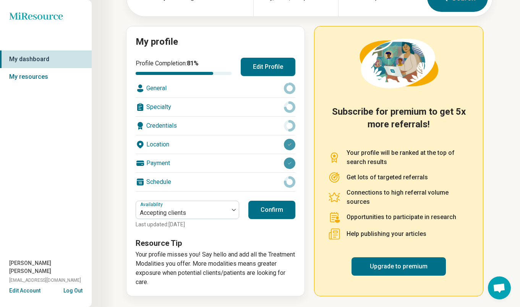
scroll to position [63, 0]
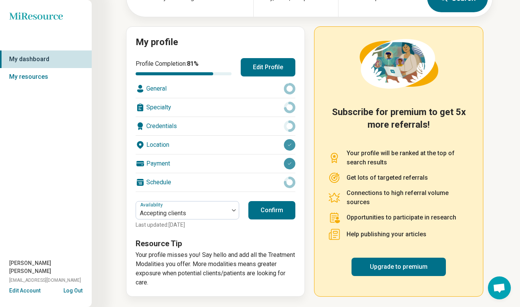
click at [23, 290] on button "Edit Account" at bounding box center [24, 291] width 31 height 8
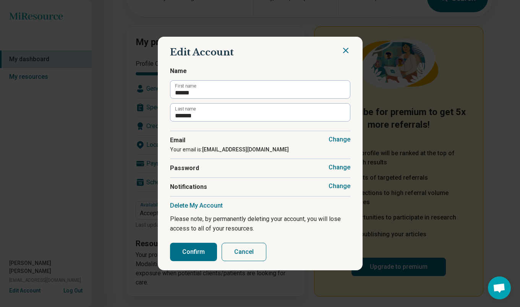
click at [241, 247] on button "Cancel" at bounding box center [244, 252] width 45 height 18
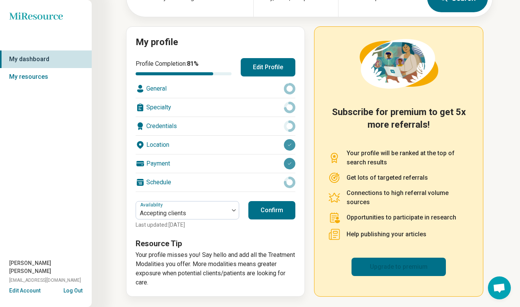
click at [372, 264] on link "Upgrade to premium" at bounding box center [399, 267] width 94 height 18
